Goal: Find specific page/section: Find specific page/section

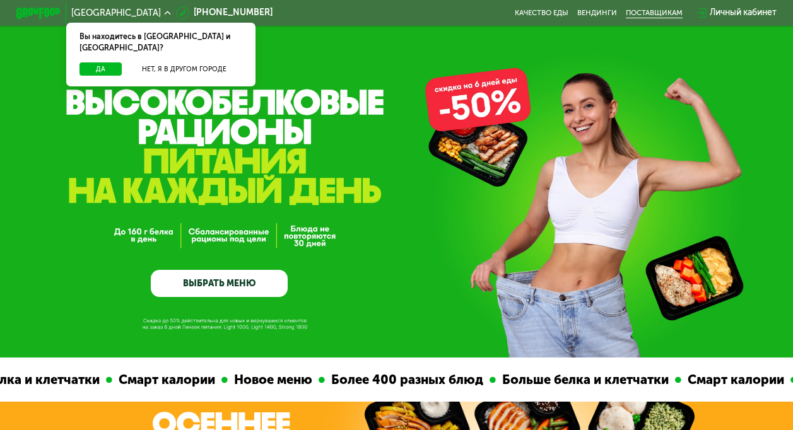
click at [668, 15] on div "поставщикам" at bounding box center [654, 13] width 57 height 9
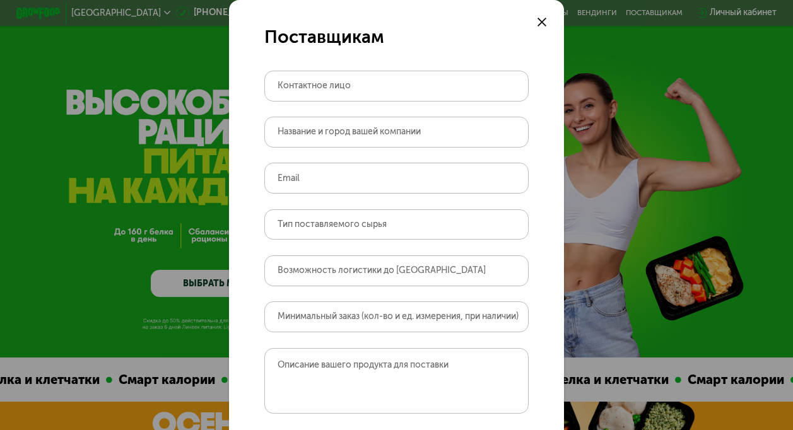
click at [340, 85] on label "Контактное лицо" at bounding box center [314, 86] width 73 height 6
click at [340, 85] on input "Контактное лицо" at bounding box center [396, 86] width 264 height 31
click at [538, 21] on use at bounding box center [542, 22] width 9 height 9
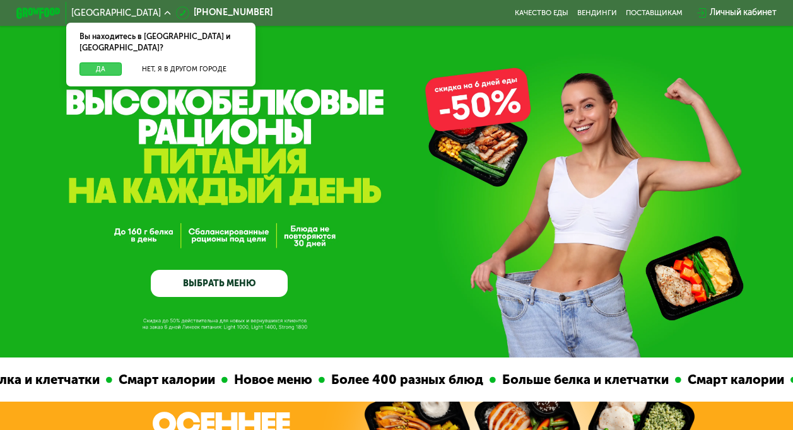
click at [95, 62] on button "Да" at bounding box center [101, 68] width 42 height 13
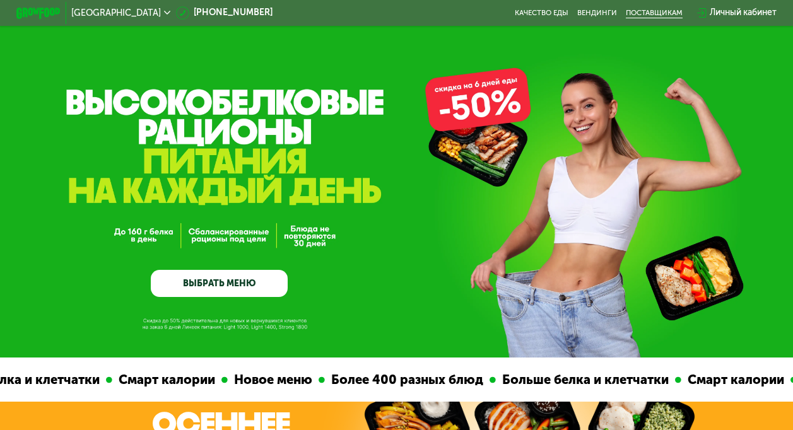
click at [662, 15] on div "поставщикам" at bounding box center [654, 13] width 57 height 9
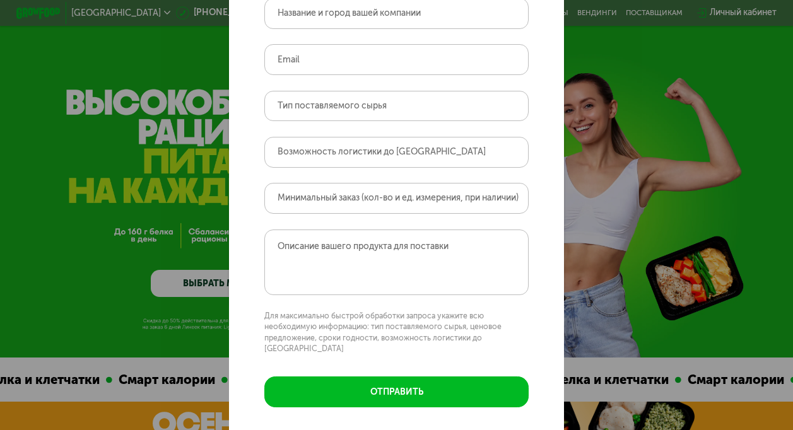
scroll to position [127, 0]
